Goal: Task Accomplishment & Management: Manage account settings

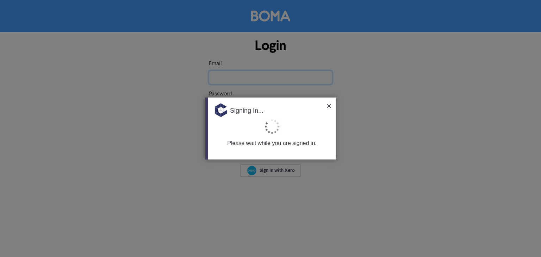
type input "[EMAIL_ADDRESS][DOMAIN_NAME]"
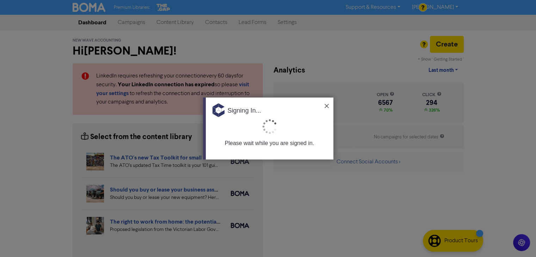
click at [327, 105] on img at bounding box center [326, 106] width 4 height 4
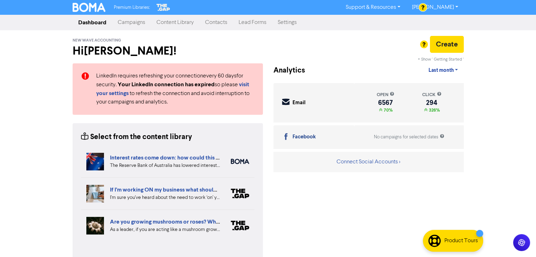
drag, startPoint x: 220, startPoint y: 21, endPoint x: 231, endPoint y: 22, distance: 10.3
click at [220, 21] on link "Contacts" at bounding box center [215, 22] width 33 height 14
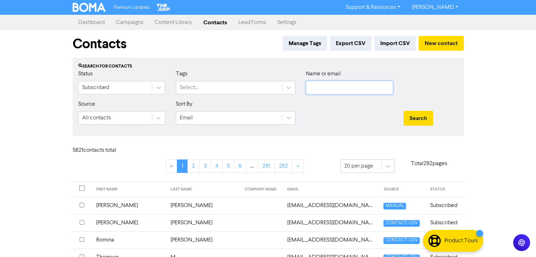
click at [331, 87] on input "text" at bounding box center [349, 87] width 87 height 13
paste input "Vj09085245067)"
type input "Vj09085245067)"
drag, startPoint x: 417, startPoint y: 117, endPoint x: 354, endPoint y: 117, distance: 62.7
click at [354, 117] on div "Source All contacts Sort By Email Search" at bounding box center [268, 115] width 390 height 30
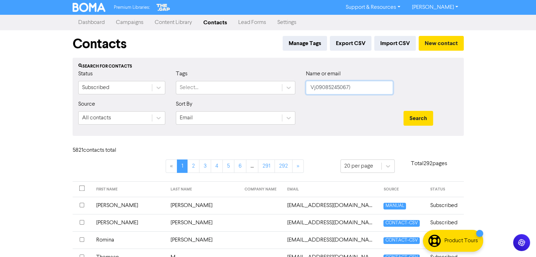
drag, startPoint x: 363, startPoint y: 90, endPoint x: 308, endPoint y: 84, distance: 55.3
click at [282, 85] on div "Status Subscribed Tags Select... Name or email Vj09085245067)" at bounding box center [268, 85] width 390 height 30
click at [322, 83] on input "text" at bounding box center [349, 87] width 87 height 13
paste input "[PERSON_NAME] & [PERSON_NAME]"
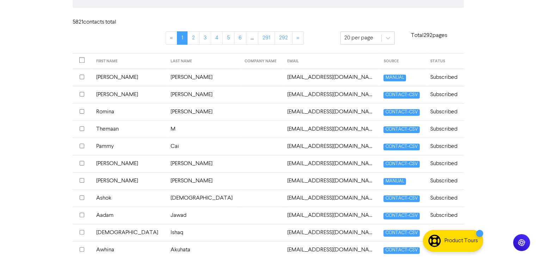
scroll to position [141, 0]
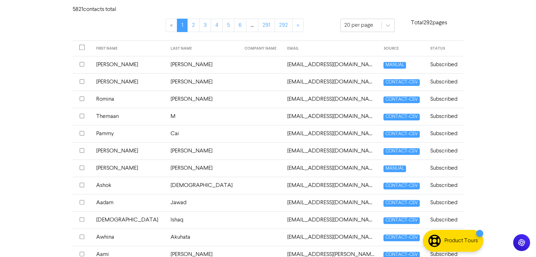
type input "[PERSON_NAME] & [PERSON_NAME]"
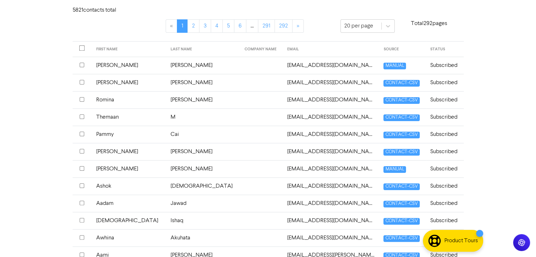
scroll to position [0, 0]
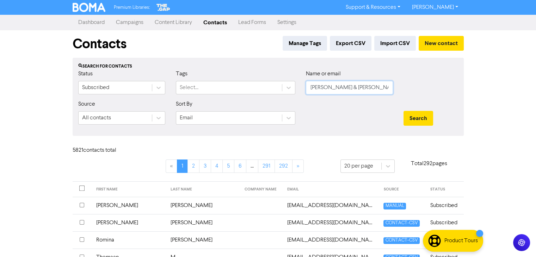
drag, startPoint x: 383, startPoint y: 85, endPoint x: 407, endPoint y: 96, distance: 26.8
click at [265, 102] on form "Status Subscribed Tags Select... Name or email [PERSON_NAME] & [PERSON_NAME] So…" at bounding box center [268, 100] width 380 height 61
paste input "[EMAIL_ADDRESS][DOMAIN_NAME]"
type input "[EMAIL_ADDRESS][DOMAIN_NAME]"
click at [424, 116] on button "Search" at bounding box center [418, 118] width 30 height 15
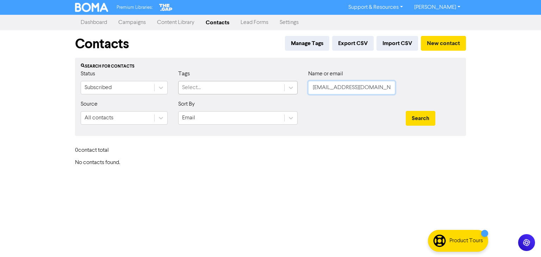
drag, startPoint x: 363, startPoint y: 88, endPoint x: 258, endPoint y: 91, distance: 105.0
click at [258, 91] on div "Status Subscribed Tags Select... Name or email [EMAIL_ADDRESS][DOMAIN_NAME]" at bounding box center [270, 85] width 390 height 30
click at [372, 89] on input "text" at bounding box center [351, 87] width 87 height 13
paste input "Lines, [PERSON_NAME]"
click at [428, 117] on button "Search" at bounding box center [421, 118] width 30 height 15
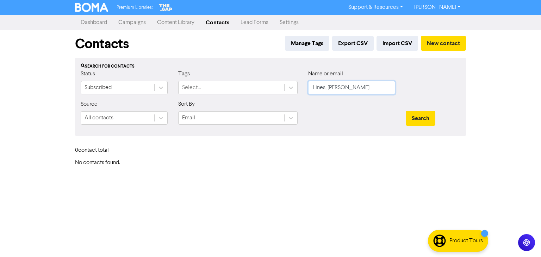
click at [328, 87] on input "Lines, [PERSON_NAME]" at bounding box center [351, 87] width 87 height 13
type input "[PERSON_NAME]"
click at [428, 120] on button "Search" at bounding box center [421, 118] width 30 height 15
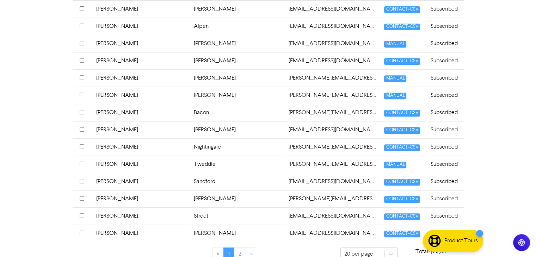
scroll to position [310, 0]
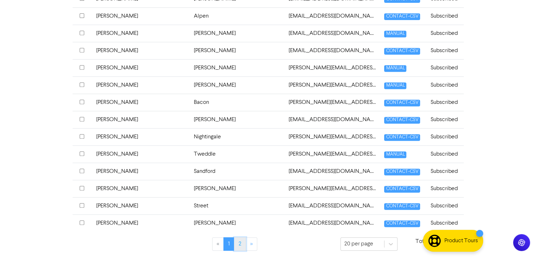
click at [238, 245] on link "2" at bounding box center [240, 243] width 12 height 13
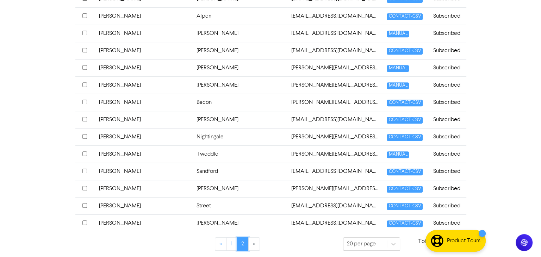
scroll to position [0, 0]
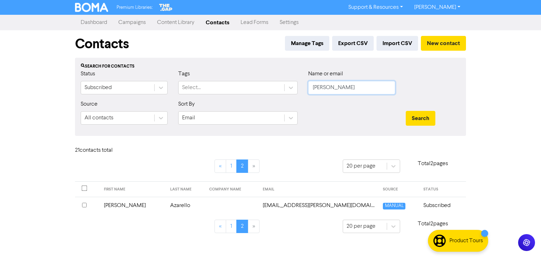
drag, startPoint x: 310, startPoint y: 93, endPoint x: 418, endPoint y: 76, distance: 109.7
click at [302, 95] on div "Status Subscribed Tags Select... Name or email [PERSON_NAME]" at bounding box center [270, 85] width 390 height 30
paste input "[PERSON_NAME] [PERSON_NAME]"
click at [349, 87] on input "[PERSON_NAME] [PERSON_NAME]" at bounding box center [351, 87] width 87 height 13
click at [426, 116] on button "Search" at bounding box center [421, 118] width 30 height 15
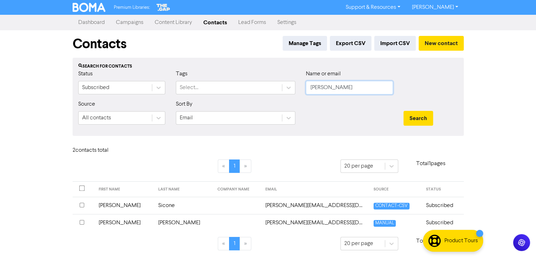
drag, startPoint x: 341, startPoint y: 89, endPoint x: 304, endPoint y: 90, distance: 37.0
click at [304, 90] on div "Name or email [PERSON_NAME]" at bounding box center [349, 85] width 98 height 30
click at [341, 89] on input "[PERSON_NAME]" at bounding box center [349, 87] width 87 height 13
type input "R"
paste input "[EMAIL_ADDRESS][PERSON_NAME][DOMAIN_NAME]"
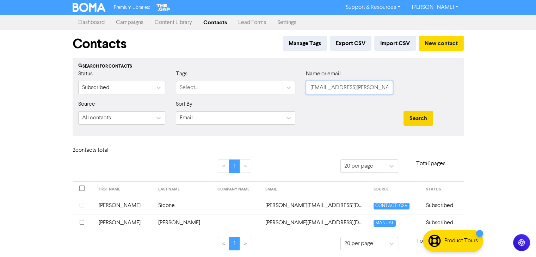
type input "[EMAIL_ADDRESS][PERSON_NAME][DOMAIN_NAME]"
click at [418, 119] on button "Search" at bounding box center [418, 118] width 30 height 15
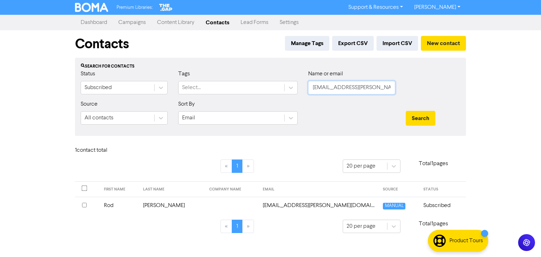
drag, startPoint x: 296, startPoint y: 96, endPoint x: 521, endPoint y: 99, distance: 225.1
click at [289, 99] on div "Status Subscribed Tags Select... Name or email [EMAIL_ADDRESS][PERSON_NAME][DOM…" at bounding box center [270, 85] width 390 height 30
paste input "Pillar Waterproofing Solutions Pty Ltd"
click at [420, 117] on button "Search" at bounding box center [421, 118] width 30 height 15
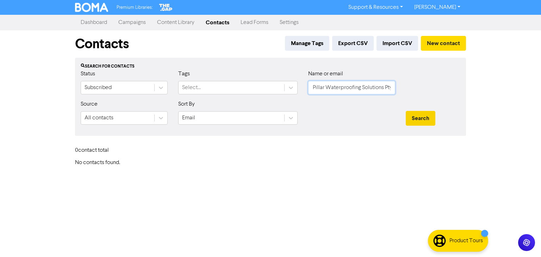
drag, startPoint x: 390, startPoint y: 88, endPoint x: 407, endPoint y: 111, distance: 28.4
click at [227, 102] on form "Status Subscribed Tags Select... Name or email Pillar Waterproofing Solutions P…" at bounding box center [271, 100] width 380 height 61
type input "y Ltd"
drag, startPoint x: 317, startPoint y: 87, endPoint x: 302, endPoint y: 88, distance: 14.8
click at [302, 88] on div "Status Subscribed Tags Select... Name or email y Ltd" at bounding box center [270, 85] width 390 height 30
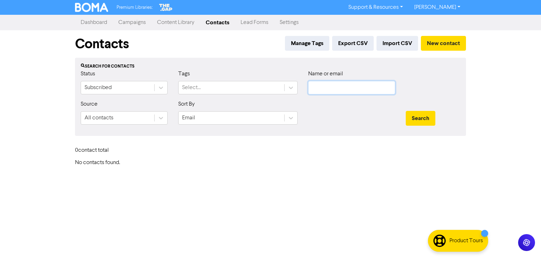
paste input "[PERSON_NAME]"
click at [423, 116] on button "Search" at bounding box center [421, 118] width 30 height 15
drag, startPoint x: 361, startPoint y: 87, endPoint x: 345, endPoint y: 86, distance: 15.9
click at [347, 86] on input "[PERSON_NAME]" at bounding box center [351, 87] width 87 height 13
drag, startPoint x: 339, startPoint y: 89, endPoint x: 352, endPoint y: 89, distance: 13.4
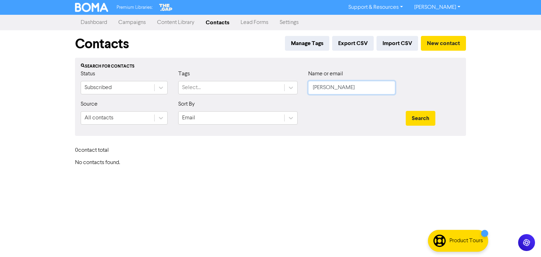
click at [352, 89] on input "[PERSON_NAME]" at bounding box center [351, 87] width 87 height 13
type input "Hazelhurst"
click at [406, 111] on button "Search" at bounding box center [421, 118] width 30 height 15
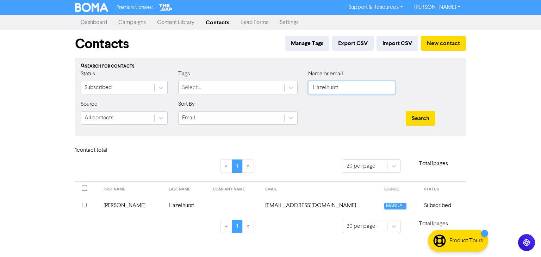
drag, startPoint x: 356, startPoint y: 85, endPoint x: 323, endPoint y: 86, distance: 33.1
click at [288, 87] on div "Status Subscribed Tags Select... Name or email Hazelhurst" at bounding box center [270, 85] width 390 height 30
paste input "[PERSON_NAME]"
click at [424, 119] on button "Search" at bounding box center [421, 118] width 30 height 15
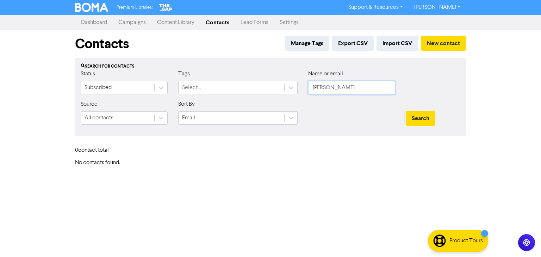
click at [337, 88] on input "[PERSON_NAME]" at bounding box center [351, 87] width 87 height 13
type input "[PERSON_NAME]"
click at [414, 115] on button "Search" at bounding box center [421, 118] width 30 height 15
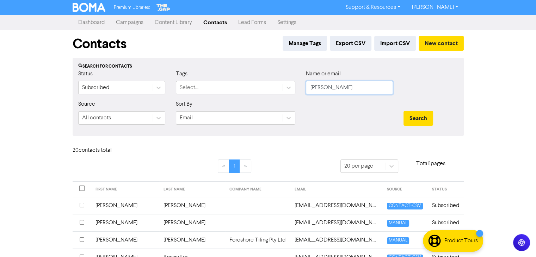
drag, startPoint x: 337, startPoint y: 85, endPoint x: 309, endPoint y: 99, distance: 31.3
click at [303, 91] on div "Name or email [PERSON_NAME]" at bounding box center [349, 85] width 98 height 30
paste input "[EMAIL_ADDRESS][DOMAIN_NAME]"
type input "[EMAIL_ADDRESS][DOMAIN_NAME]"
click at [424, 116] on button "Search" at bounding box center [418, 118] width 30 height 15
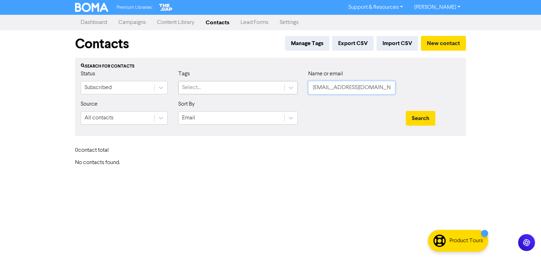
drag, startPoint x: 379, startPoint y: 91, endPoint x: 246, endPoint y: 94, distance: 132.8
click at [203, 97] on div "Status Subscribed Tags Select... Name or email [PERSON_NAME][EMAIL_ADDRESS][DOM…" at bounding box center [270, 85] width 390 height 30
paste input "[PERSON_NAME][EMAIL_ADDRESS][PERSON_NAME][DOMAIN_NAME]"
type input "[PERSON_NAME][EMAIL_ADDRESS][PERSON_NAME][DOMAIN_NAME]"
click at [415, 115] on button "Search" at bounding box center [421, 118] width 30 height 15
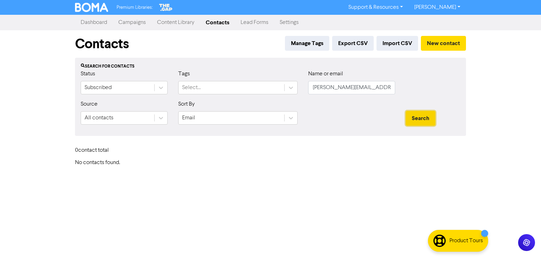
click at [414, 115] on button "Search" at bounding box center [421, 118] width 30 height 15
drag, startPoint x: 380, startPoint y: 87, endPoint x: 305, endPoint y: 93, distance: 74.9
click at [305, 93] on div "Name or email [PERSON_NAME][EMAIL_ADDRESS][PERSON_NAME][DOMAIN_NAME]" at bounding box center [352, 85] width 98 height 30
click at [355, 88] on input "text" at bounding box center [351, 87] width 87 height 13
paste input "[PERSON_NAME]"
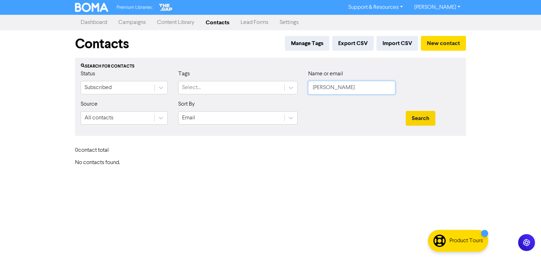
type input "[PERSON_NAME]"
click at [417, 114] on button "Search" at bounding box center [421, 118] width 30 height 15
drag, startPoint x: 350, startPoint y: 83, endPoint x: 304, endPoint y: 92, distance: 46.8
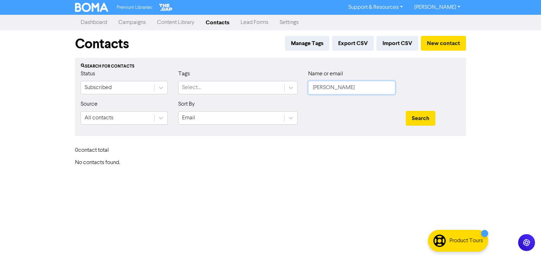
click at [304, 92] on div "Name or email [PERSON_NAME]" at bounding box center [352, 85] width 98 height 30
paste input "[PERSON_NAME]"
type input "[PERSON_NAME]"
click at [429, 122] on button "Search" at bounding box center [421, 118] width 30 height 15
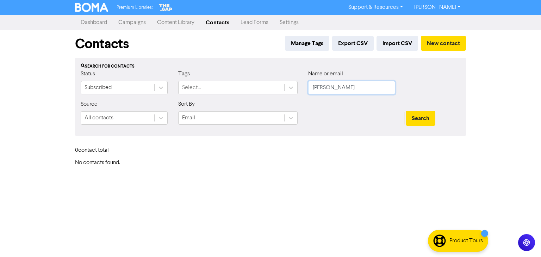
drag, startPoint x: 378, startPoint y: 90, endPoint x: 444, endPoint y: 105, distance: 67.2
click at [266, 98] on div "Status Subscribed Tags Select... Name or email [PERSON_NAME]" at bounding box center [270, 85] width 390 height 30
paste input "[EMAIL_ADDRESS][DOMAIN_NAME]"
type input "[EMAIL_ADDRESS][DOMAIN_NAME]"
click at [414, 117] on button "Search" at bounding box center [421, 118] width 30 height 15
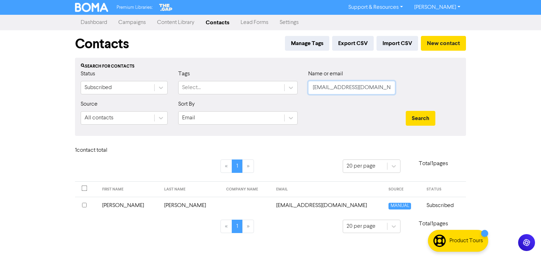
click at [379, 85] on input "[EMAIL_ADDRESS][DOMAIN_NAME]" at bounding box center [351, 87] width 87 height 13
click at [161, 206] on td "[PERSON_NAME]" at bounding box center [191, 205] width 62 height 17
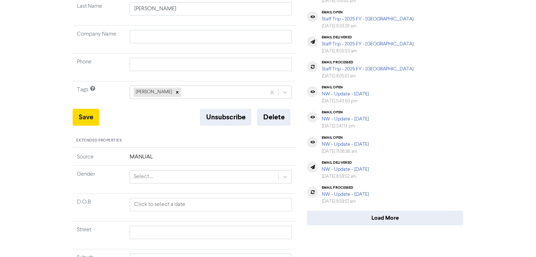
scroll to position [141, 0]
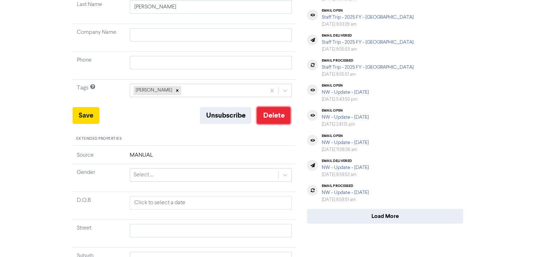
click at [273, 118] on button "Delete" at bounding box center [273, 115] width 33 height 17
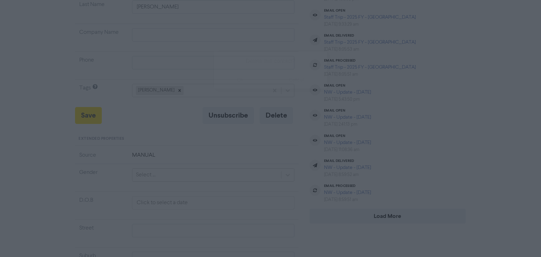
click at [243, 81] on button "ok" at bounding box center [240, 80] width 52 height 18
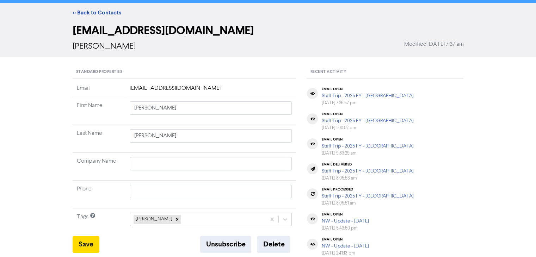
scroll to position [0, 0]
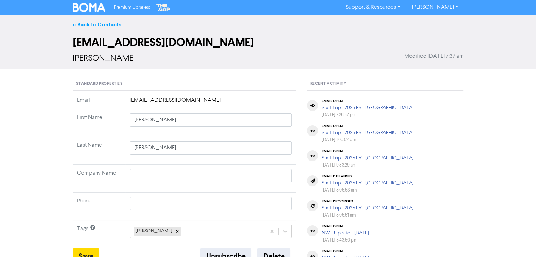
click at [93, 25] on link "<< Back to Contacts" at bounding box center [97, 24] width 49 height 7
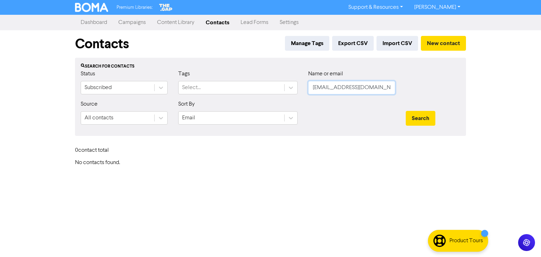
drag, startPoint x: 380, startPoint y: 89, endPoint x: 253, endPoint y: 87, distance: 127.2
click at [254, 88] on div "Status Subscribed Tags Select... Name or email [EMAIL_ADDRESS][DOMAIN_NAME]" at bounding box center [270, 85] width 390 height 30
paste input "[PERSON_NAME]"
click at [423, 117] on button "Search" at bounding box center [421, 118] width 30 height 15
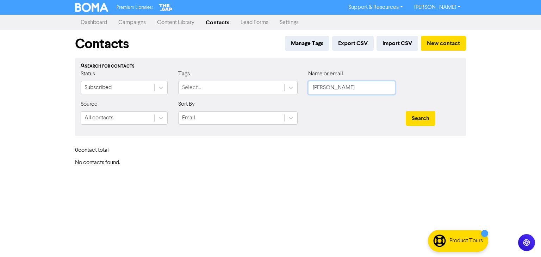
click at [328, 88] on input "[PERSON_NAME]" at bounding box center [351, 87] width 87 height 13
type input "Leighton"
click at [428, 117] on button "Search" at bounding box center [421, 118] width 30 height 15
click at [429, 116] on button "Search" at bounding box center [421, 118] width 30 height 15
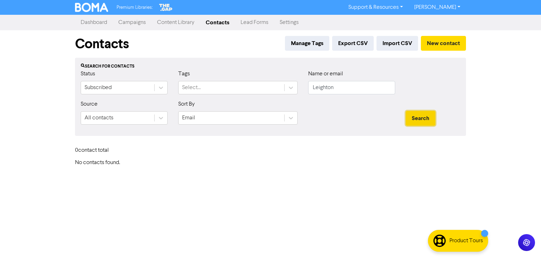
click at [429, 116] on button "Search" at bounding box center [421, 118] width 30 height 15
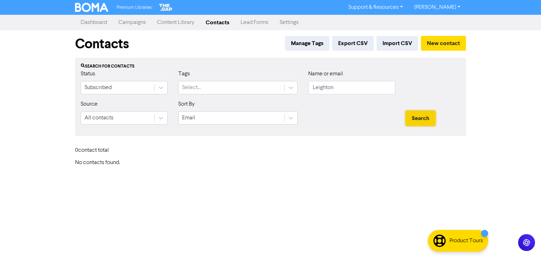
click at [429, 116] on button "Search" at bounding box center [421, 118] width 30 height 15
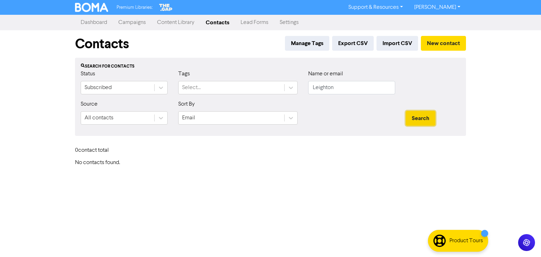
click at [429, 116] on button "Search" at bounding box center [421, 118] width 30 height 15
click at [426, 118] on button "Search" at bounding box center [421, 118] width 30 height 15
drag, startPoint x: 293, startPoint y: 94, endPoint x: 305, endPoint y: 90, distance: 12.8
click at [292, 94] on div "Status Subscribed Tags Select... Name or email [PERSON_NAME]" at bounding box center [270, 85] width 390 height 30
paste input "[EMAIL_ADDRESS][DOMAIN_NAME]"
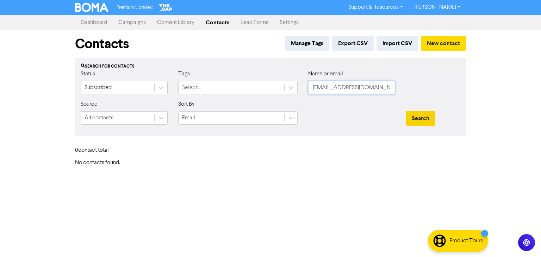
type input "[EMAIL_ADDRESS][DOMAIN_NAME]"
click at [415, 114] on button "Search" at bounding box center [421, 118] width 30 height 15
click at [411, 118] on button "Search" at bounding box center [421, 118] width 30 height 15
drag, startPoint x: 345, startPoint y: 91, endPoint x: 296, endPoint y: 88, distance: 48.7
click at [296, 89] on div "Status Subscribed Tags Select... Name or email [EMAIL_ADDRESS][DOMAIN_NAME]" at bounding box center [270, 85] width 390 height 30
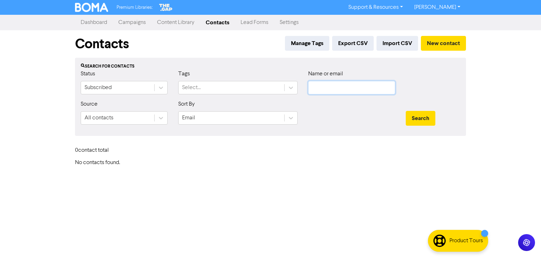
paste input "[PERSON_NAME]"
click at [416, 117] on button "Search" at bounding box center [421, 118] width 30 height 15
click at [337, 89] on input "[PERSON_NAME]" at bounding box center [351, 87] width 87 height 13
type input "[PERSON_NAME]"
click at [423, 119] on button "Search" at bounding box center [421, 118] width 30 height 15
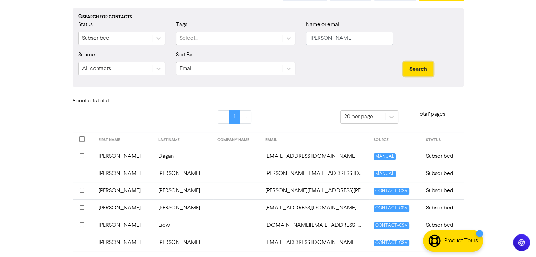
scroll to position [104, 0]
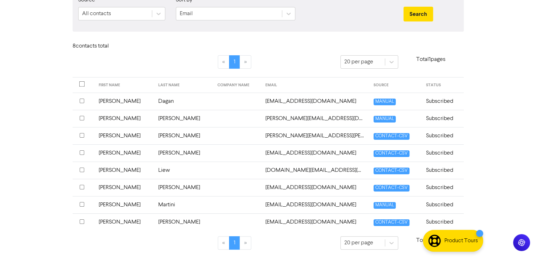
click at [246, 243] on li "»" at bounding box center [245, 242] width 11 height 13
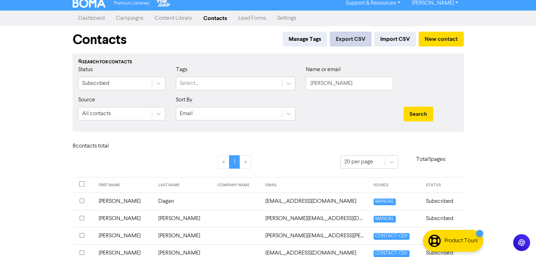
scroll to position [0, 0]
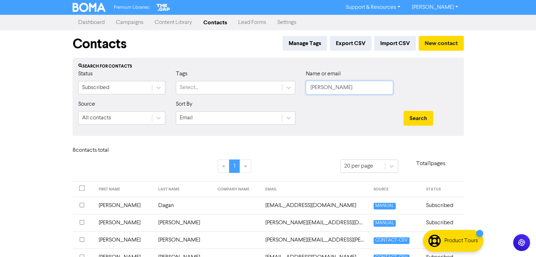
drag, startPoint x: 356, startPoint y: 83, endPoint x: 242, endPoint y: 105, distance: 116.1
click at [242, 105] on form "Status Subscribed Tags Select... Name or email [PERSON_NAME] Source All contact…" at bounding box center [268, 100] width 380 height 61
paste input "[PERSON_NAME]"
type input "[PERSON_NAME]"
click at [233, 93] on div "Status Subscribed Tags Select... Name or email [PERSON_NAME]" at bounding box center [268, 85] width 390 height 30
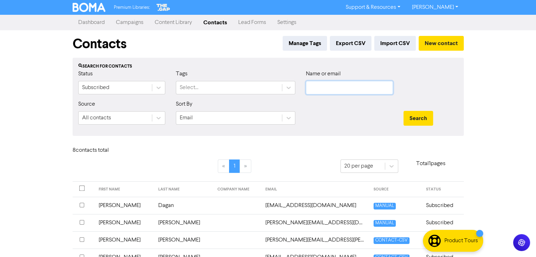
paste input "[EMAIL_ADDRESS][DOMAIN_NAME]"
type input "[EMAIL_ADDRESS][DOMAIN_NAME]"
click at [421, 118] on button "Search" at bounding box center [418, 118] width 30 height 15
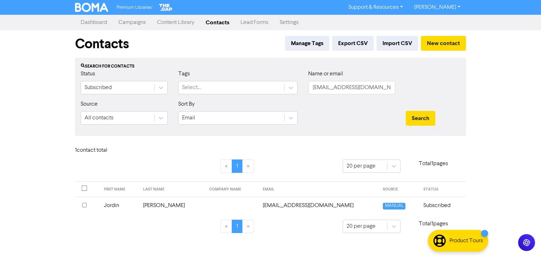
click at [116, 207] on td "Jordin" at bounding box center [119, 205] width 39 height 17
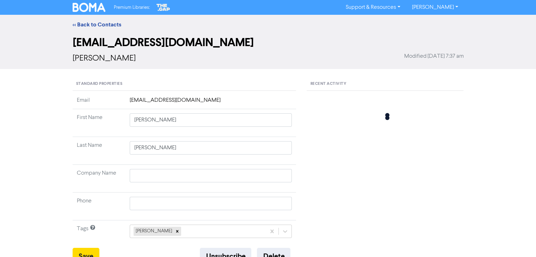
type input "Jordin"
type input "[PERSON_NAME]"
type input "0431198519"
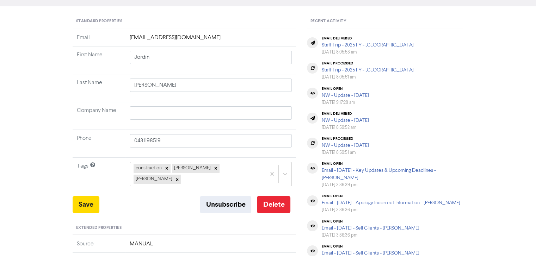
scroll to position [70, 0]
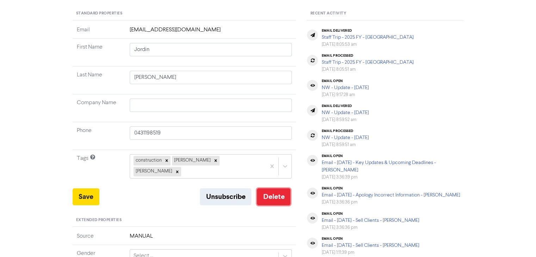
click at [279, 189] on button "Delete" at bounding box center [273, 196] width 33 height 17
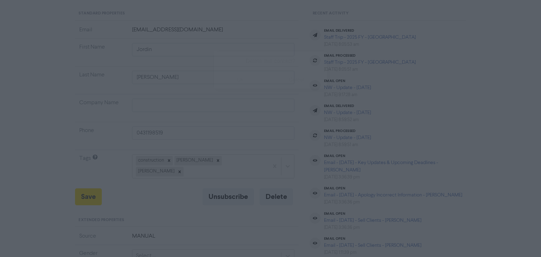
click at [238, 77] on button "ok" at bounding box center [240, 80] width 52 height 18
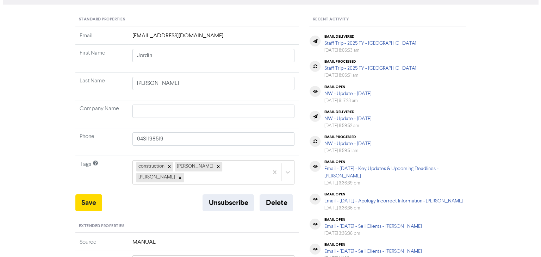
scroll to position [0, 0]
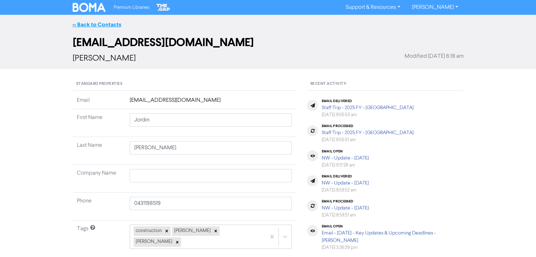
click at [92, 25] on link "<< Back to Contacts" at bounding box center [97, 24] width 49 height 7
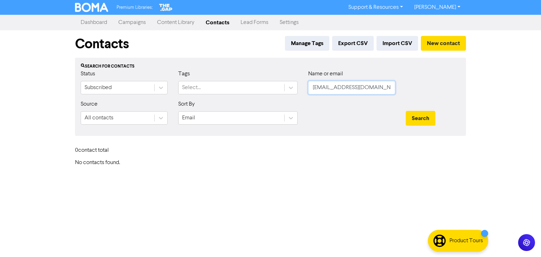
drag, startPoint x: 393, startPoint y: 88, endPoint x: 304, endPoint y: 107, distance: 90.6
click at [246, 97] on div "Status Subscribed Tags Select... Name or email [EMAIL_ADDRESS][DOMAIN_NAME]" at bounding box center [270, 85] width 390 height 30
type input "m"
drag, startPoint x: 336, startPoint y: 92, endPoint x: 296, endPoint y: 91, distance: 40.2
click at [296, 91] on div "Status Subscribed Tags Select... Name or email m" at bounding box center [270, 85] width 390 height 30
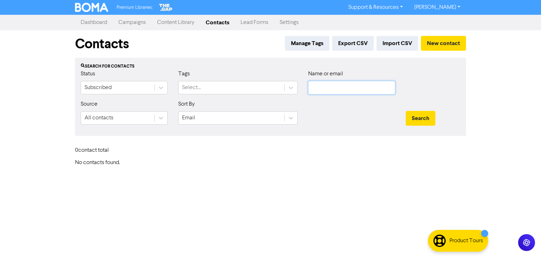
paste input "[EMAIL_ADDRESS][DOMAIN_NAME]"
type input "[EMAIL_ADDRESS][DOMAIN_NAME]"
click at [421, 119] on button "Search" at bounding box center [421, 118] width 30 height 15
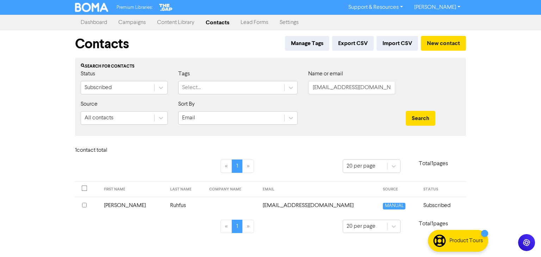
click at [115, 206] on td "[PERSON_NAME]" at bounding box center [133, 205] width 66 height 17
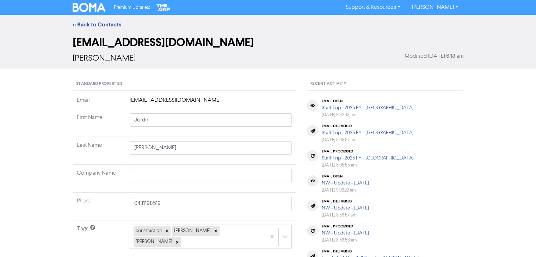
type input "[PERSON_NAME]"
type input "Ruhfus"
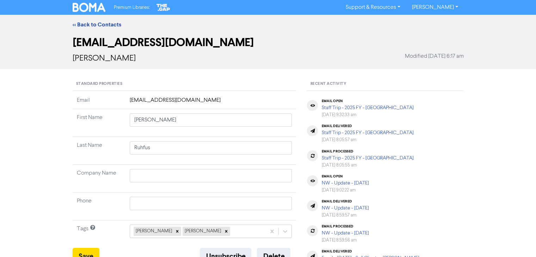
scroll to position [176, 0]
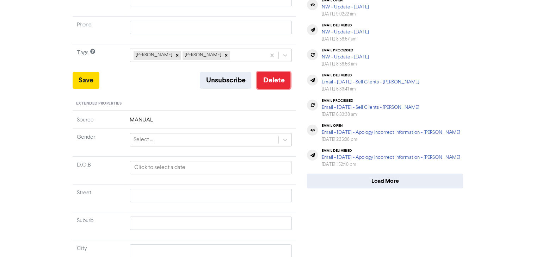
click at [273, 79] on button "Delete" at bounding box center [273, 80] width 33 height 17
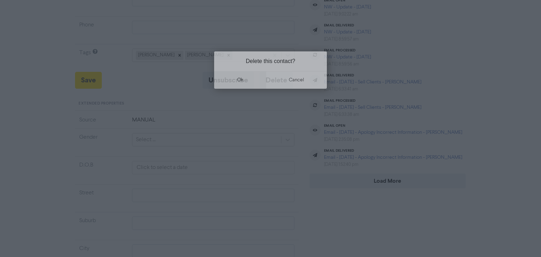
click at [245, 80] on button "ok" at bounding box center [240, 80] width 52 height 18
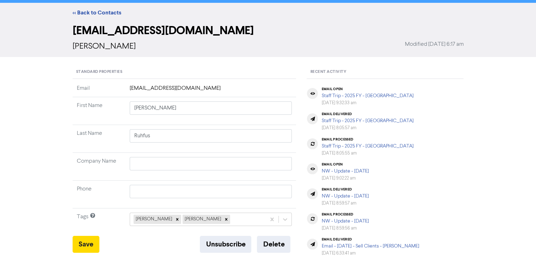
scroll to position [0, 0]
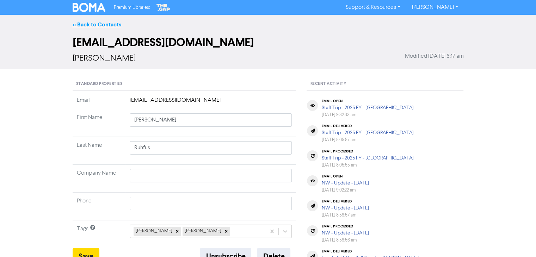
click at [104, 23] on link "<< Back to Contacts" at bounding box center [97, 24] width 49 height 7
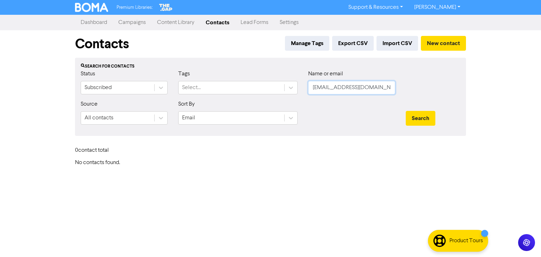
drag, startPoint x: 315, startPoint y: 92, endPoint x: 527, endPoint y: 94, distance: 212.4
click at [244, 92] on div "Status Subscribed Tags Select... Name or email [EMAIL_ADDRESS][DOMAIN_NAME]" at bounding box center [270, 85] width 390 height 30
paste input "[PERSON_NAME][EMAIL_ADDRESS][DOMAIN_NAME]"
type input "[PERSON_NAME][EMAIL_ADDRESS][DOMAIN_NAME]"
click at [428, 123] on button "Search" at bounding box center [421, 118] width 30 height 15
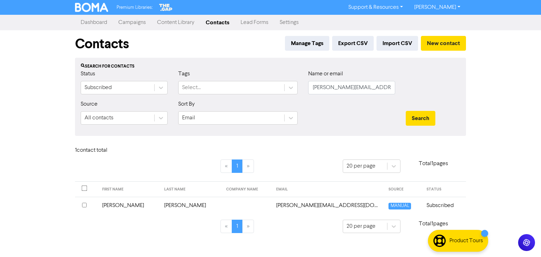
click at [113, 207] on td "[PERSON_NAME]" at bounding box center [129, 205] width 62 height 17
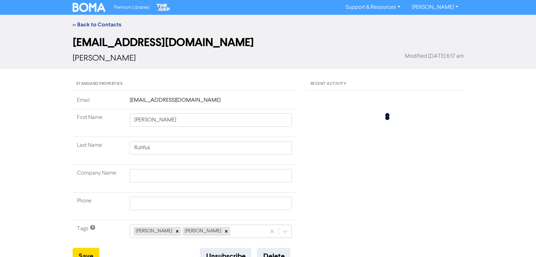
type input "[PERSON_NAME]"
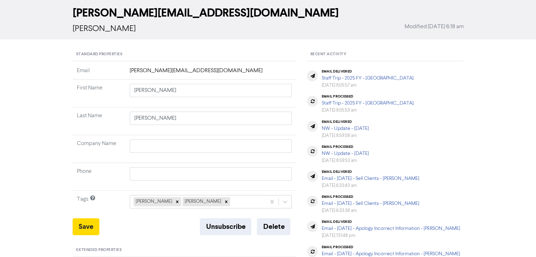
scroll to position [70, 0]
